Goal: Task Accomplishment & Management: Complete application form

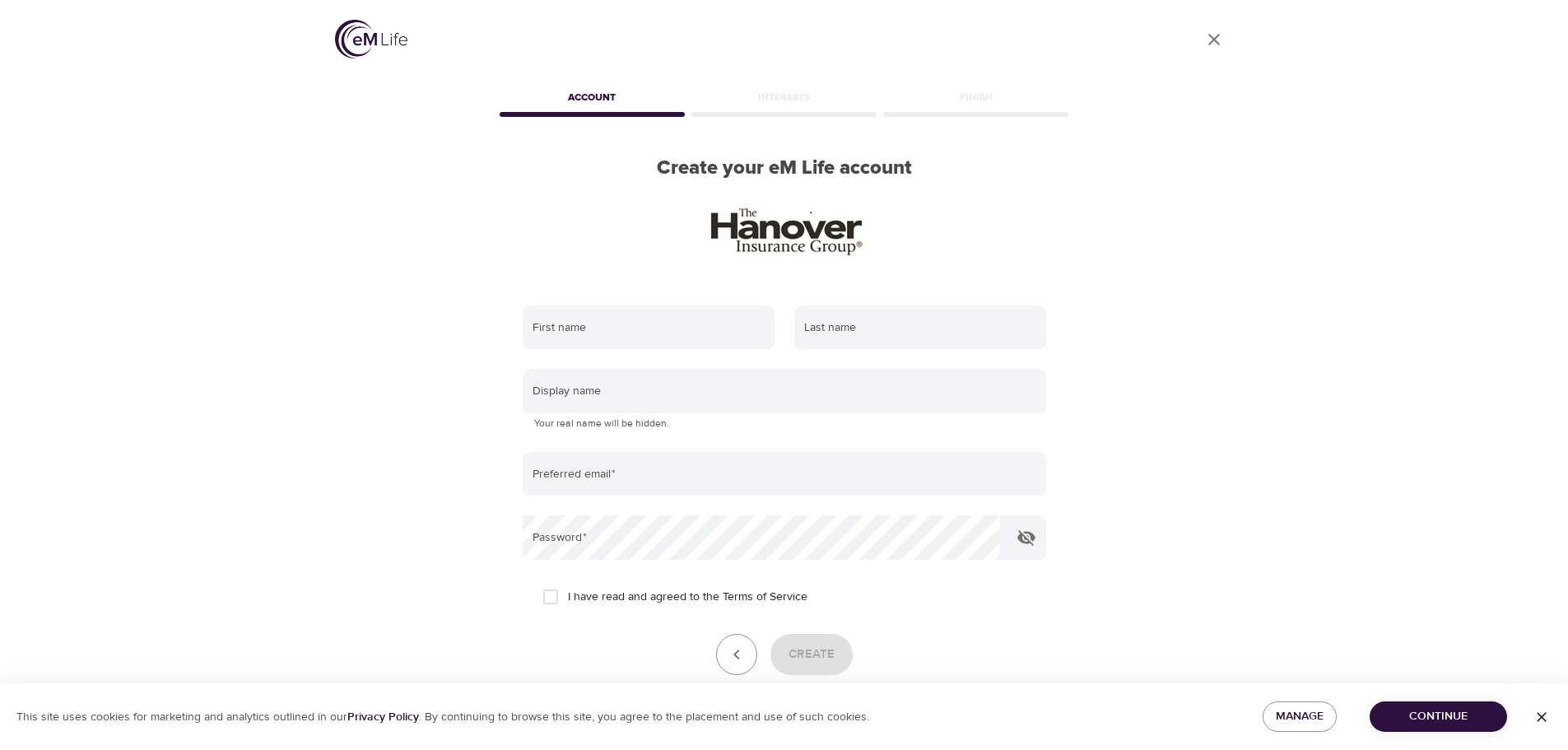
click at [1441, 709] on span "Continue" at bounding box center [1438, 716] width 111 height 20
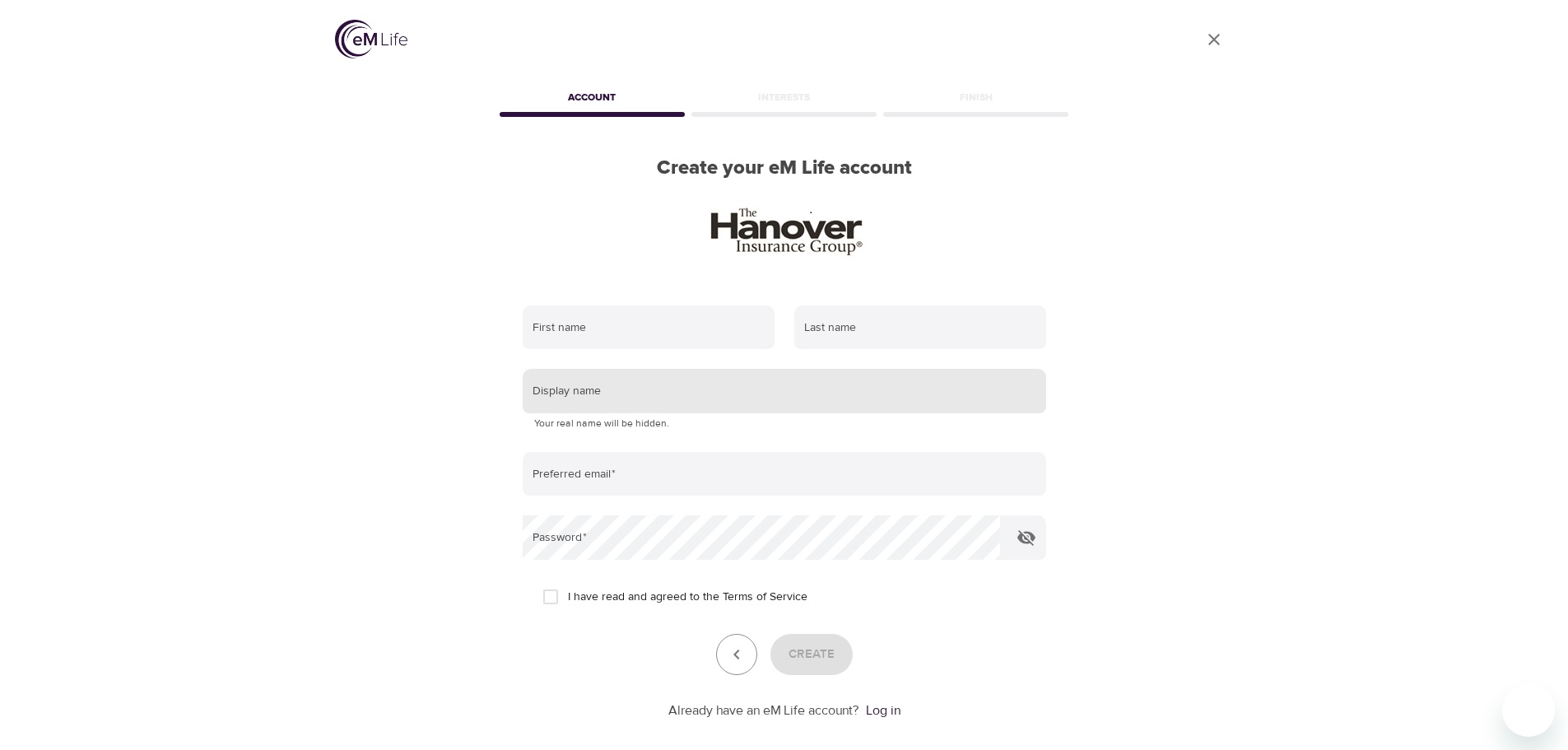
scroll to position [81, 0]
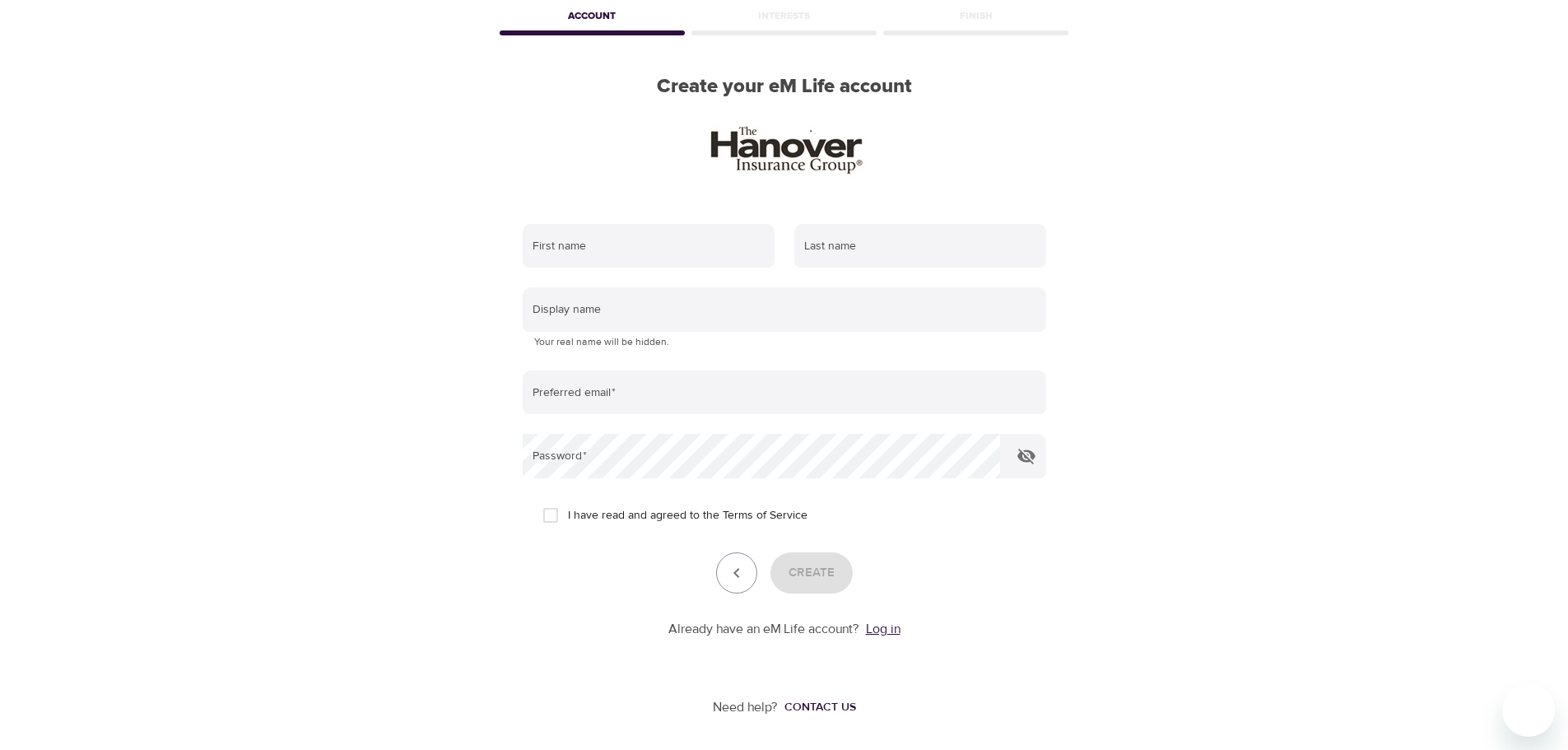
click at [885, 628] on link "Log in" at bounding box center [883, 628] width 35 height 16
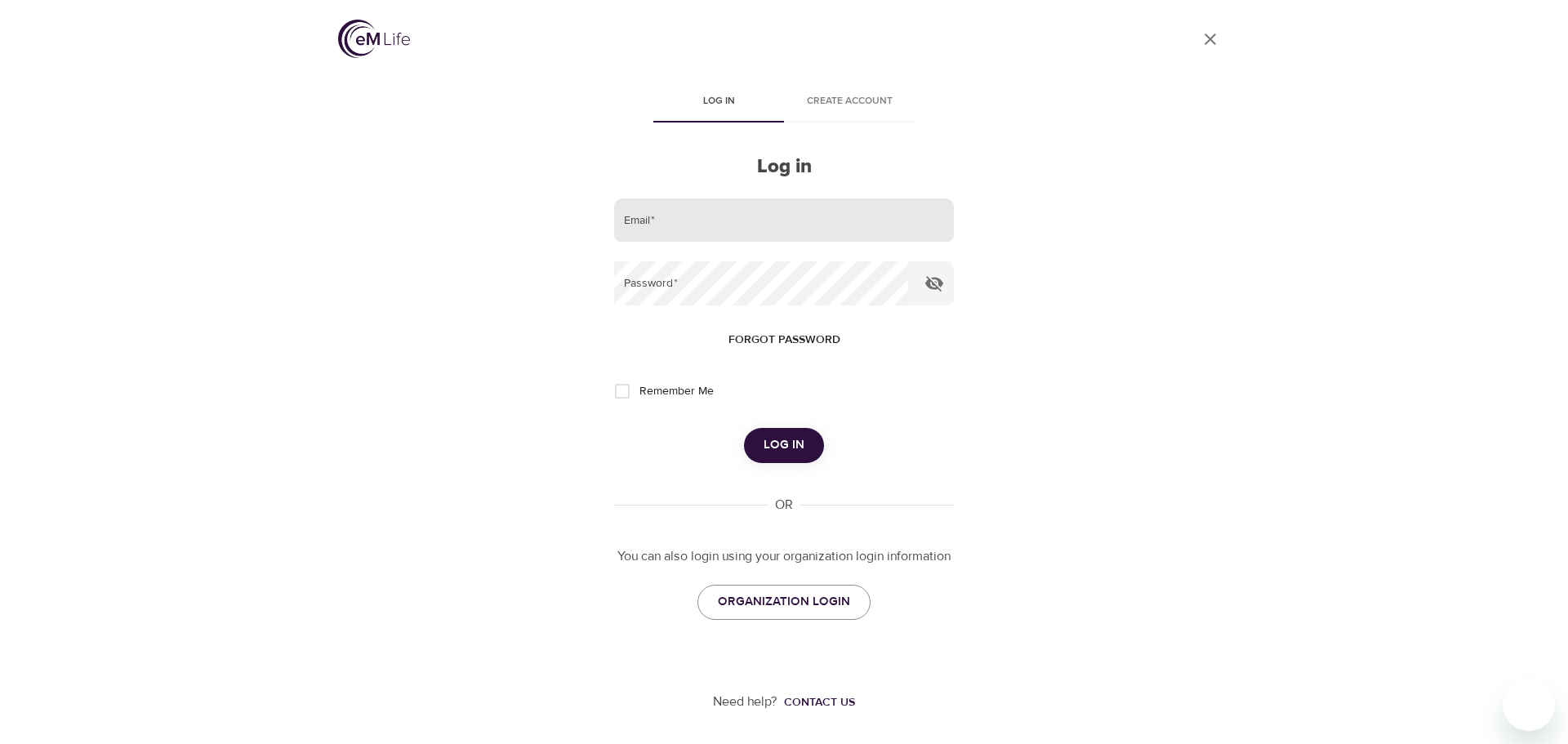
click at [685, 222] on input "email" at bounding box center [784, 220] width 340 height 44
